Goal: Navigation & Orientation: Find specific page/section

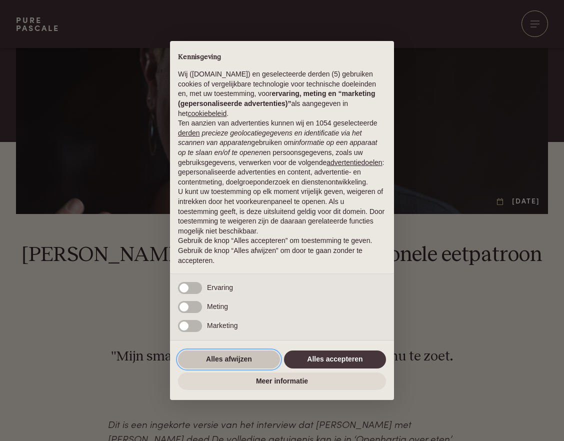
click at [229, 358] on button "Alles afwijzen" at bounding box center [229, 360] width 102 height 18
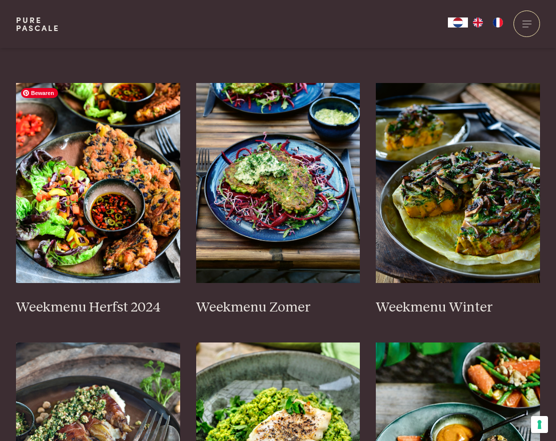
scroll to position [250, 0]
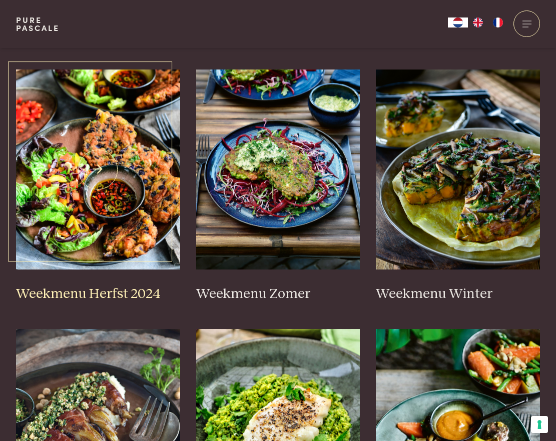
click at [128, 289] on h3 "Weekmenu Herfst 2024" at bounding box center [98, 295] width 164 height 18
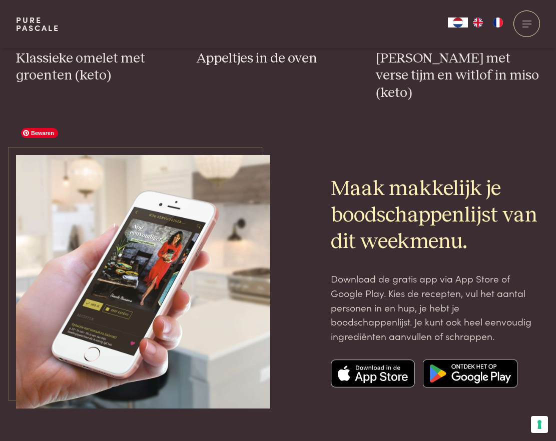
scroll to position [3200, 0]
